Goal: Information Seeking & Learning: Find specific fact

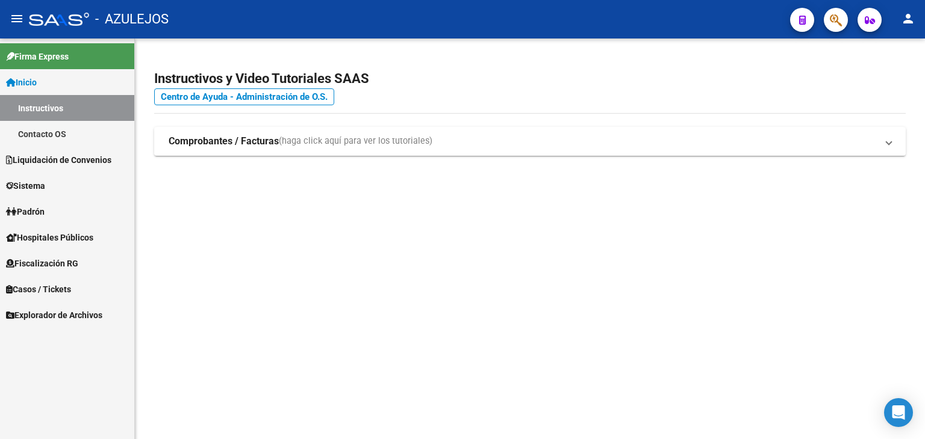
click at [45, 210] on span "Padrón" at bounding box center [25, 211] width 39 height 13
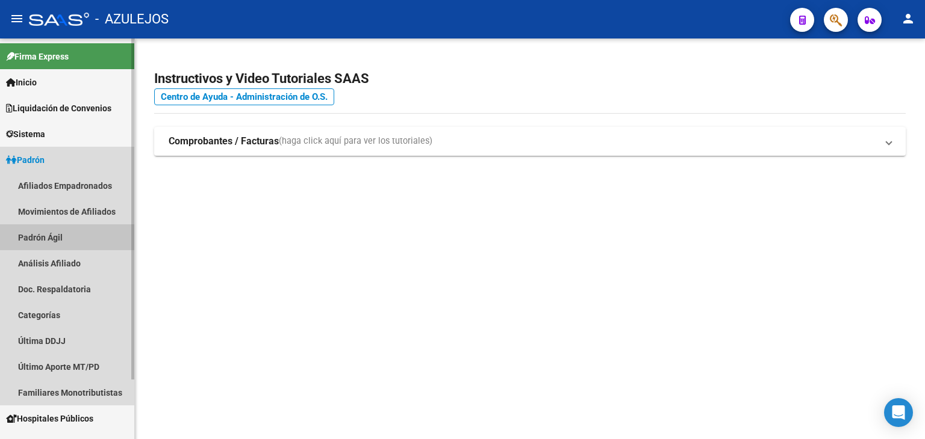
click at [41, 238] on link "Padrón Ágil" at bounding box center [67, 238] width 134 height 26
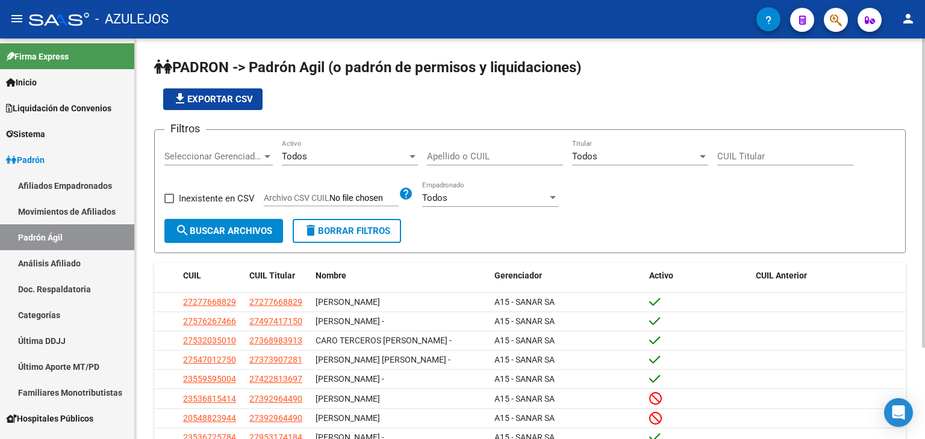
click at [444, 155] on input "Apellido o CUIL" at bounding box center [495, 156] width 136 height 11
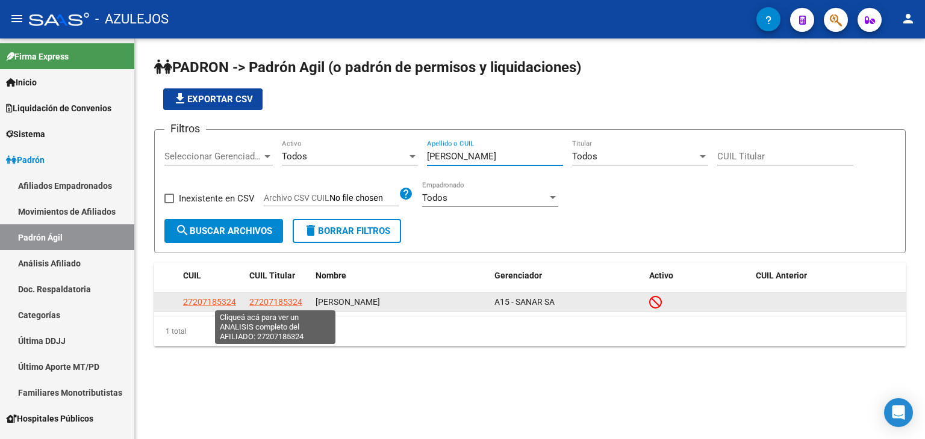
type input "[PERSON_NAME]"
click at [270, 300] on span "27207185324" at bounding box center [275, 302] width 53 height 10
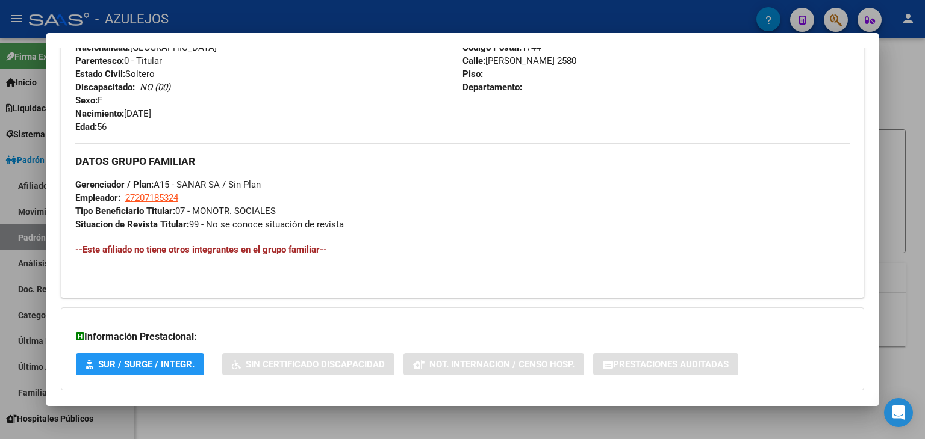
scroll to position [571, 0]
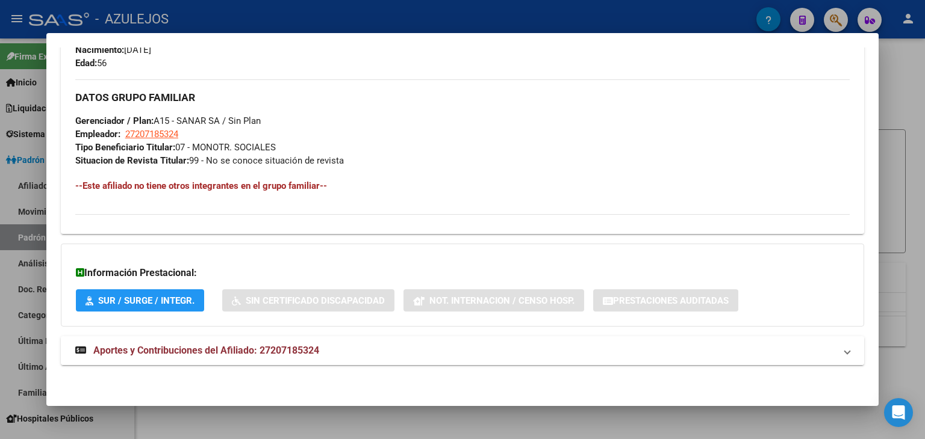
click at [165, 346] on span "Aportes y Contribuciones del Afiliado: 27207185324" at bounding box center [206, 350] width 226 height 11
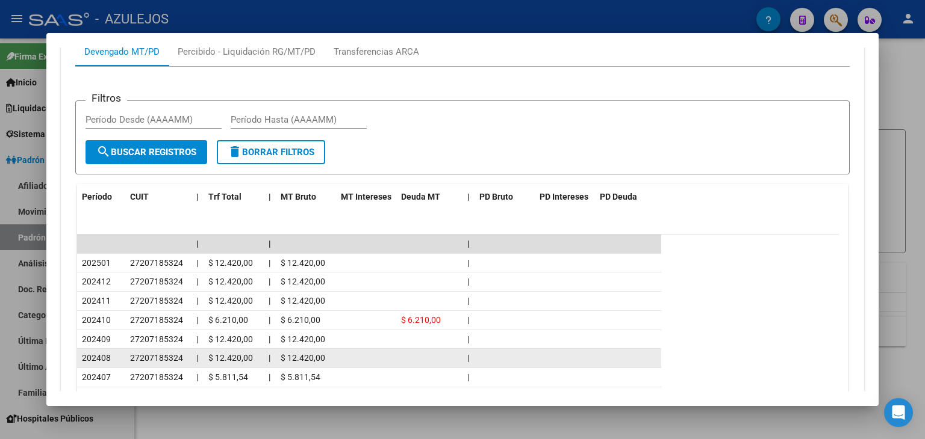
scroll to position [1002, 0]
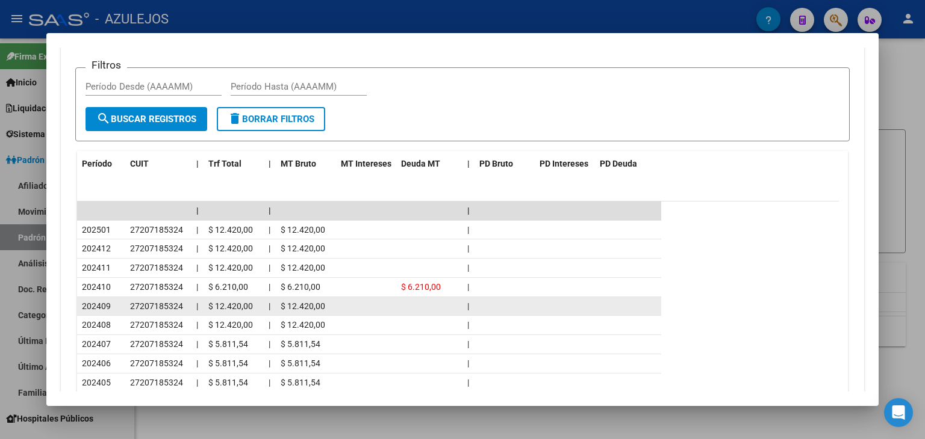
click at [141, 304] on span "27207185324" at bounding box center [156, 307] width 53 height 10
click at [101, 304] on span "202409" at bounding box center [96, 307] width 29 height 10
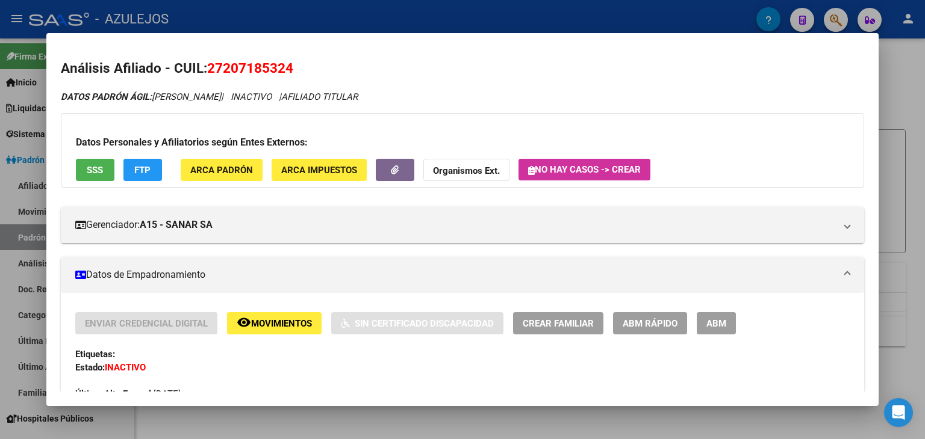
scroll to position [181, 0]
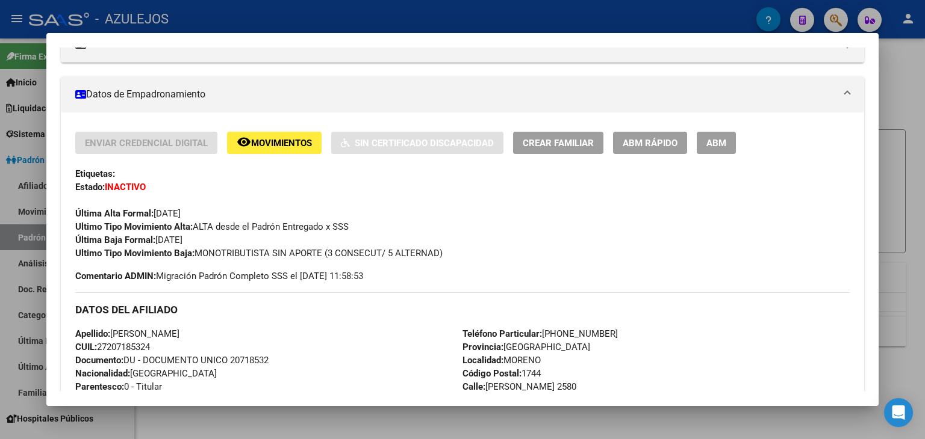
drag, startPoint x: 77, startPoint y: 322, endPoint x: 220, endPoint y: 347, distance: 145.5
click at [220, 347] on div "DATOS DEL AFILIADO Apellido: [PERSON_NAME]: 27207185324 Documento: DU - DOCUMEN…" at bounding box center [462, 376] width 774 height 167
copy div "DATOS DEL AFILIADO Apellido: [PERSON_NAME]: 27207185324"
